Goal: Task Accomplishment & Management: Use online tool/utility

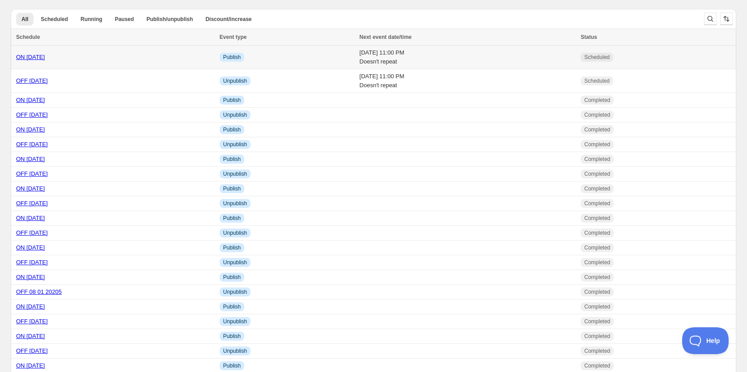
click at [34, 54] on link "ON [DATE]" at bounding box center [30, 57] width 29 height 7
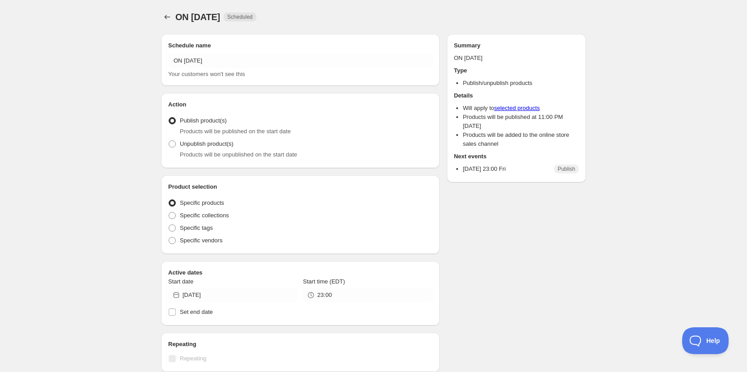
radio input "true"
checkbox input "true"
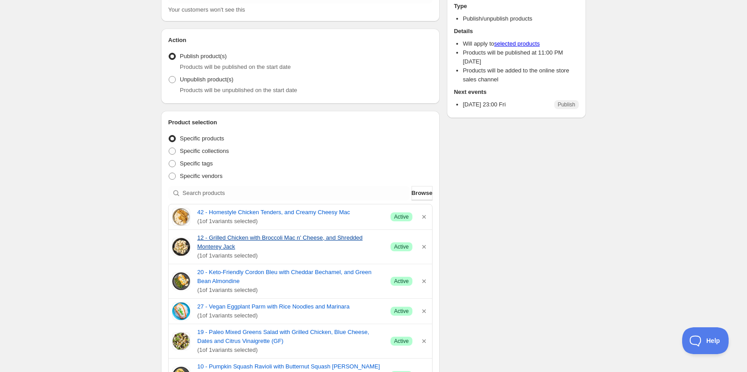
scroll to position [179, 0]
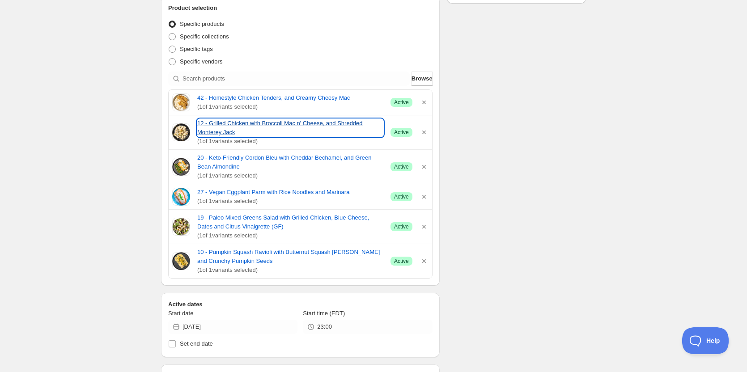
click at [227, 123] on link "12 - Grilled Chicken with Broccoli Mac n' Cheese, and Shredded Monterey Jack" at bounding box center [290, 128] width 186 height 18
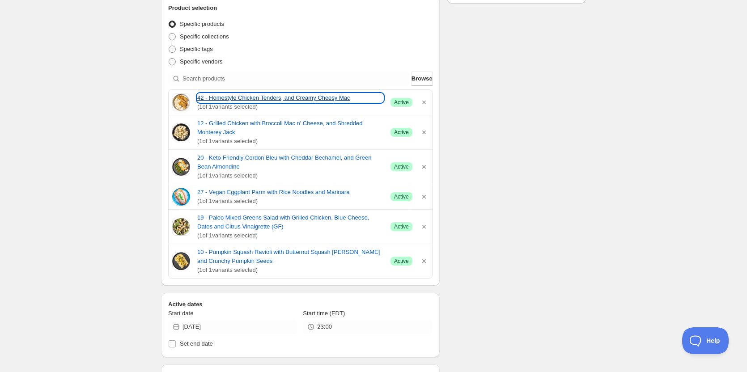
click at [230, 97] on link "42 - Homestyle Chicken Tenders, and Creamy Cheesy Mac" at bounding box center [290, 98] width 186 height 9
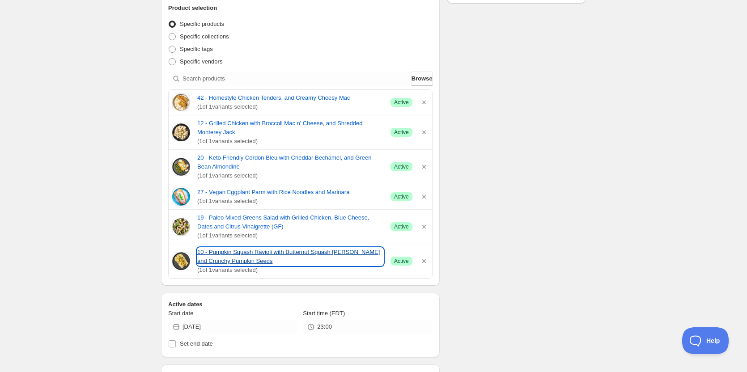
click at [212, 254] on link "10 - Pumpkin Squash Ravioli with Butternut Squash [PERSON_NAME] and Crunchy Pum…" at bounding box center [290, 257] width 186 height 18
